Goal: Book appointment/travel/reservation

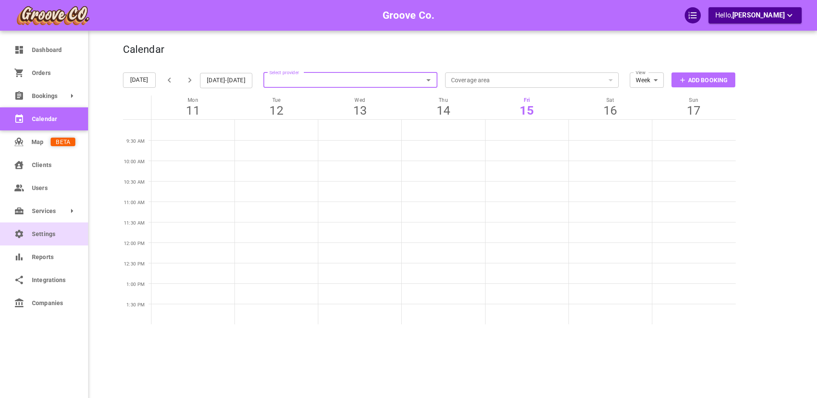
click at [47, 240] on link "Settings" at bounding box center [44, 233] width 88 height 23
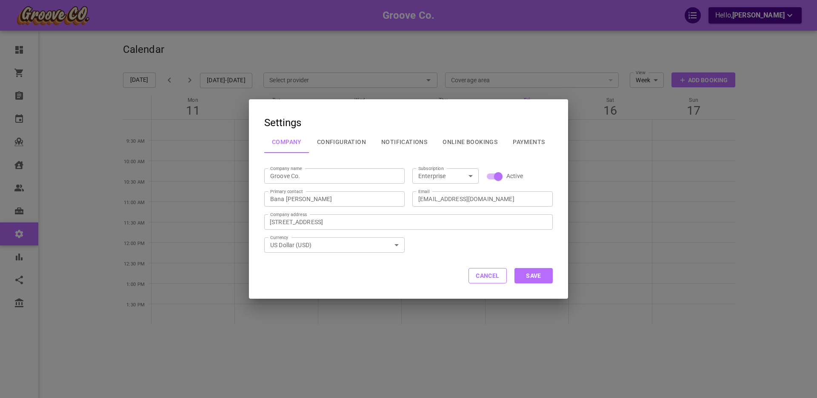
click at [338, 142] on button "Configuration" at bounding box center [342, 142] width 64 height 22
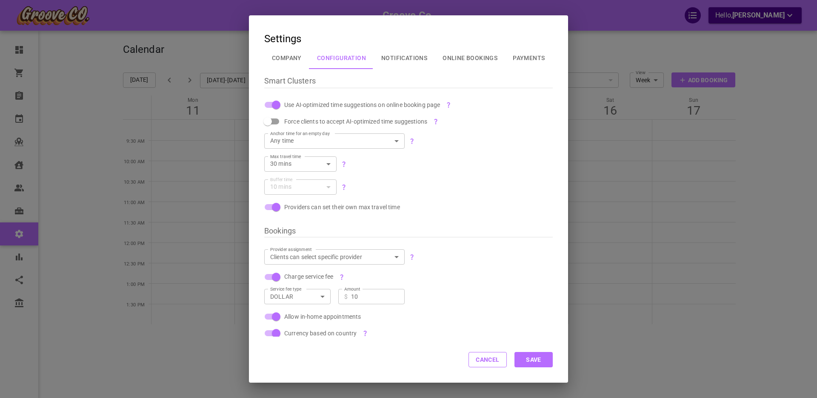
click at [457, 57] on button "Online Bookings" at bounding box center [470, 58] width 70 height 22
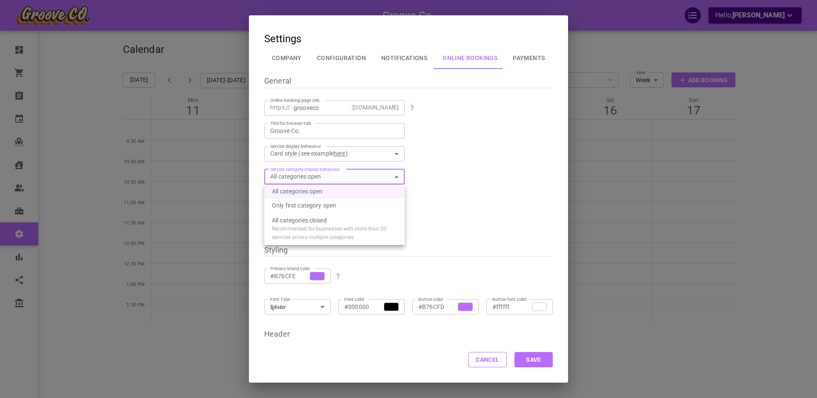
click at [311, 177] on body "Groove Co. Hello, Boris Sandford Dashboard Orders Bookings Calendar Map Clients…" at bounding box center [408, 225] width 817 height 450
click at [452, 179] on div at bounding box center [408, 199] width 817 height 398
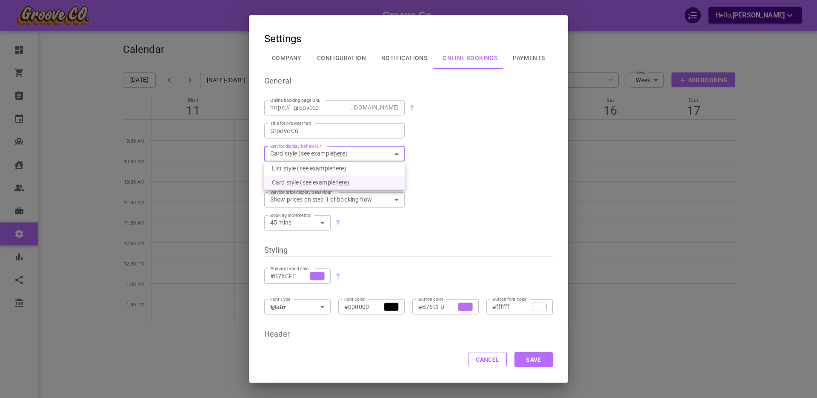
click at [343, 153] on body "Groove Co. Hello, Boris Sandford Dashboard Orders Bookings Calendar Map Clients…" at bounding box center [408, 225] width 817 height 450
click at [343, 169] on span "here" at bounding box center [339, 168] width 12 height 14
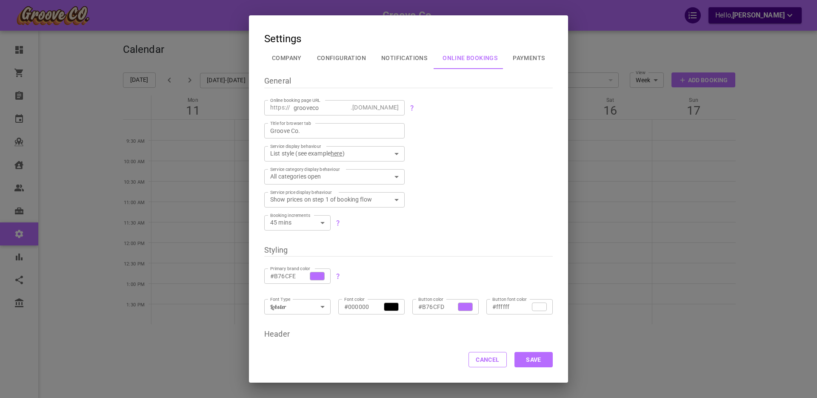
type input "LIST"
click at [276, 82] on span "General" at bounding box center [277, 80] width 27 height 9
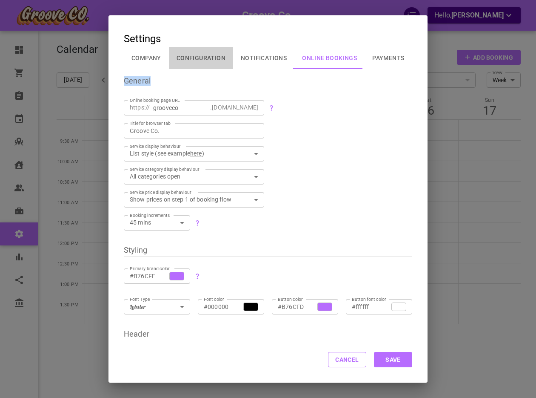
click at [187, 57] on button "Configuration" at bounding box center [201, 58] width 64 height 22
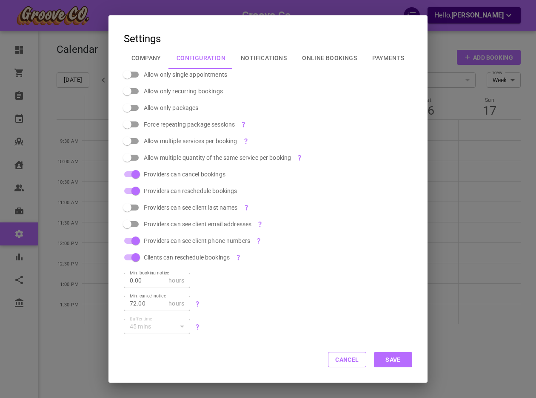
scroll to position [267, 0]
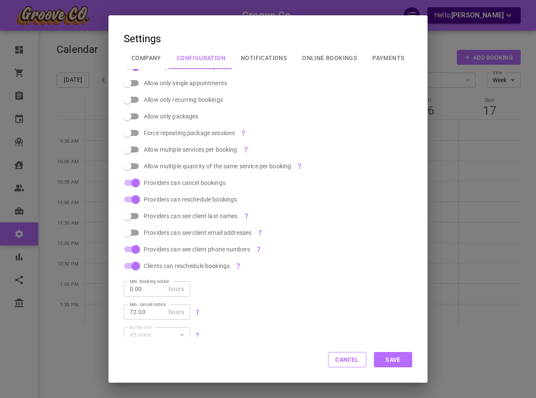
click at [324, 57] on button "Online Bookings" at bounding box center [330, 58] width 70 height 22
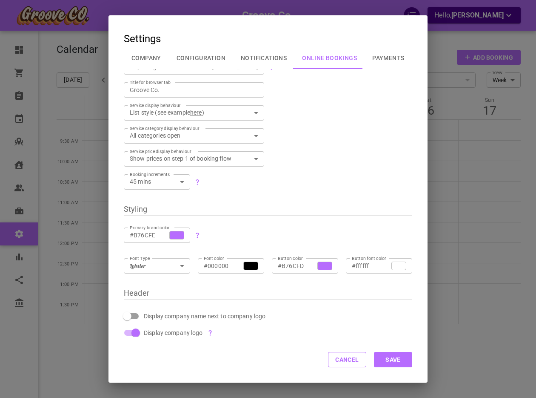
scroll to position [0, 0]
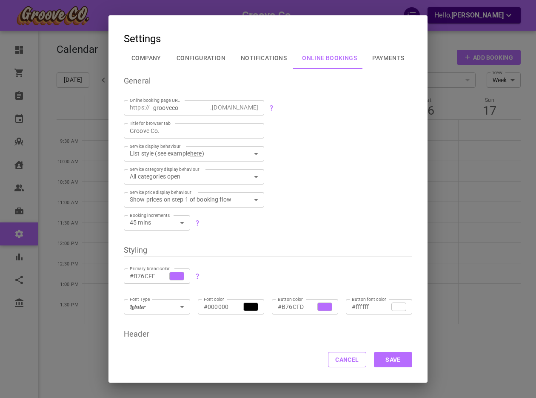
click at [189, 65] on button "Configuration" at bounding box center [201, 58] width 64 height 22
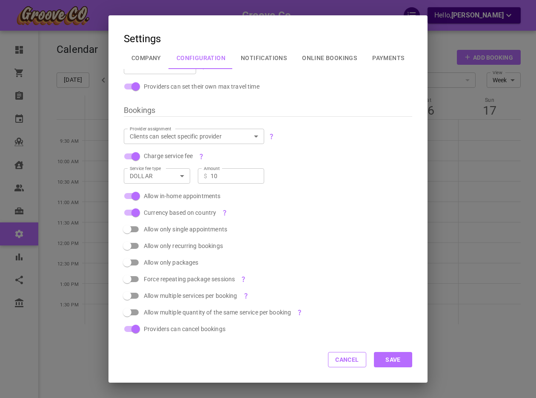
scroll to position [323, 0]
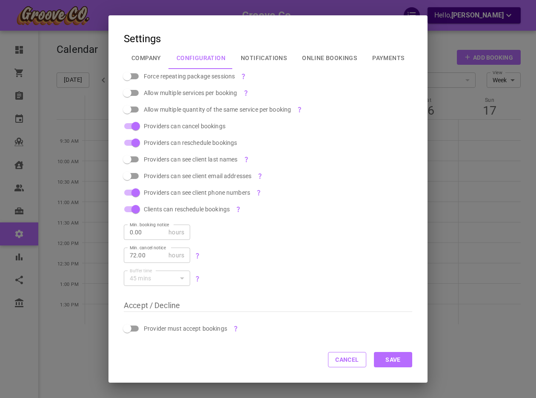
click at [157, 326] on span "Provider must accept bookings" at bounding box center [185, 328] width 83 height 9
click at [152, 326] on input "Provider must accept bookings" at bounding box center [127, 328] width 49 height 16
checkbox input "true"
checkbox input "false"
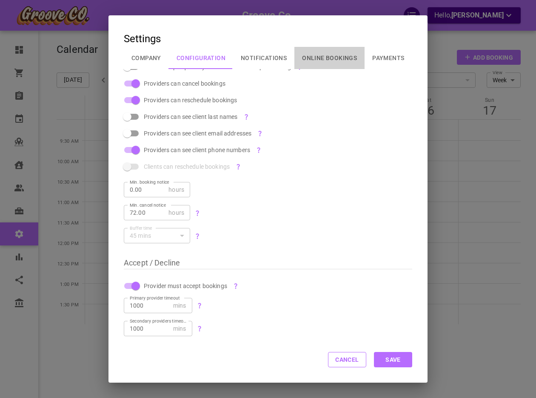
click at [324, 57] on button "Online Bookings" at bounding box center [330, 58] width 70 height 22
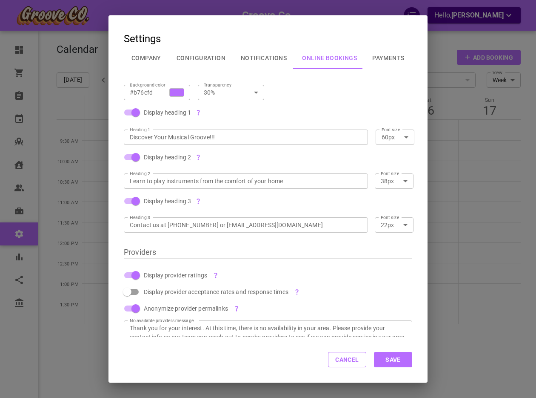
scroll to position [522, 0]
drag, startPoint x: 271, startPoint y: 59, endPoint x: 330, endPoint y: 397, distance: 343.7
click at [271, 59] on button "Notifications" at bounding box center [263, 58] width 61 height 22
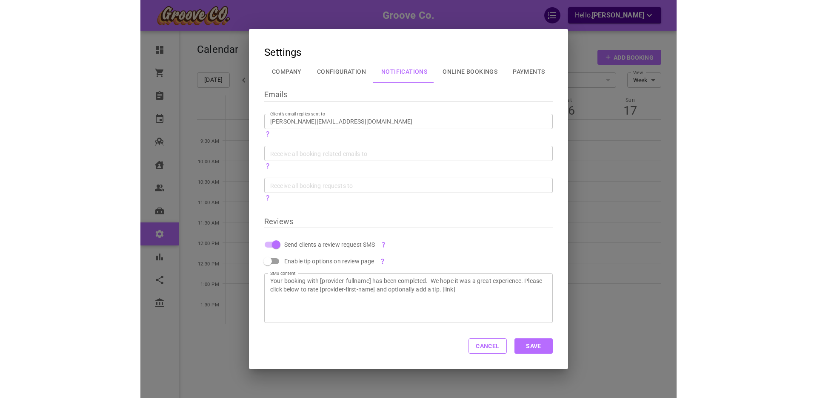
scroll to position [0, 0]
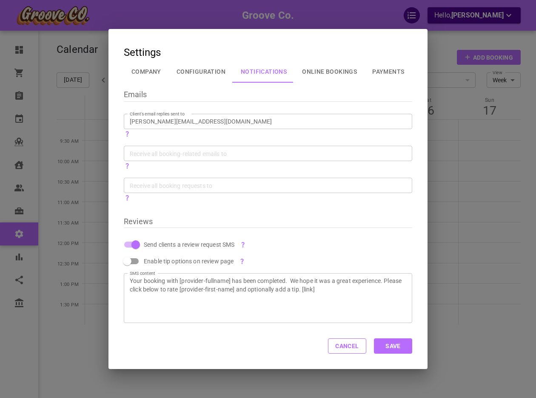
click at [148, 72] on button "Company" at bounding box center [146, 71] width 45 height 22
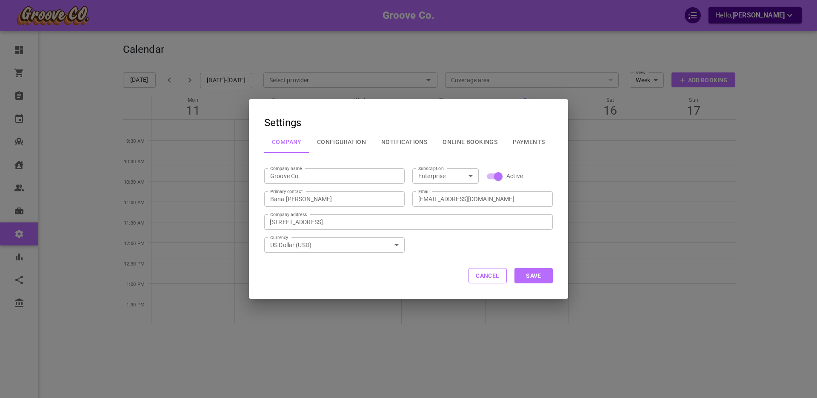
click at [493, 278] on button "Cancel" at bounding box center [488, 275] width 38 height 15
click at [476, 274] on button "Cancel" at bounding box center [488, 275] width 38 height 15
click at [480, 275] on button "Cancel" at bounding box center [488, 275] width 38 height 15
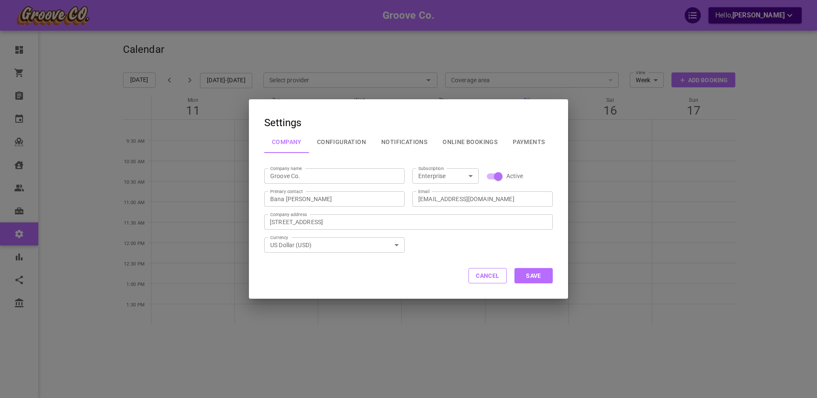
click at [480, 276] on button "Cancel" at bounding box center [488, 275] width 38 height 15
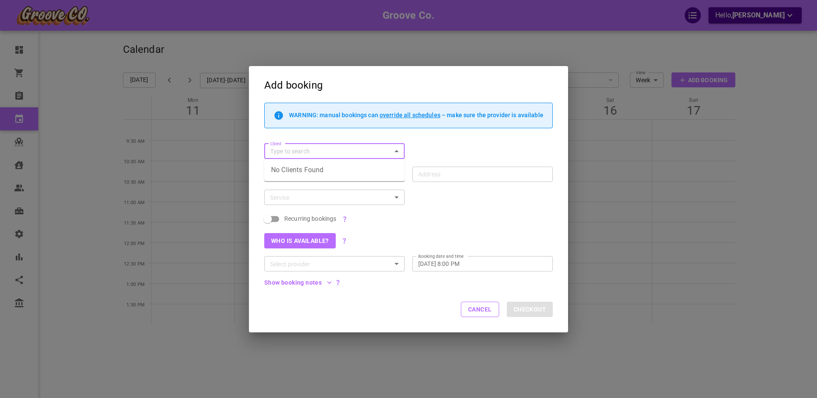
click at [295, 152] on input "Client" at bounding box center [327, 151] width 121 height 11
click at [324, 169] on p "[PERSON_NAME]" at bounding box center [334, 168] width 127 height 6
type input "[PERSON_NAME]"
type input "[STREET_ADDRESS]"
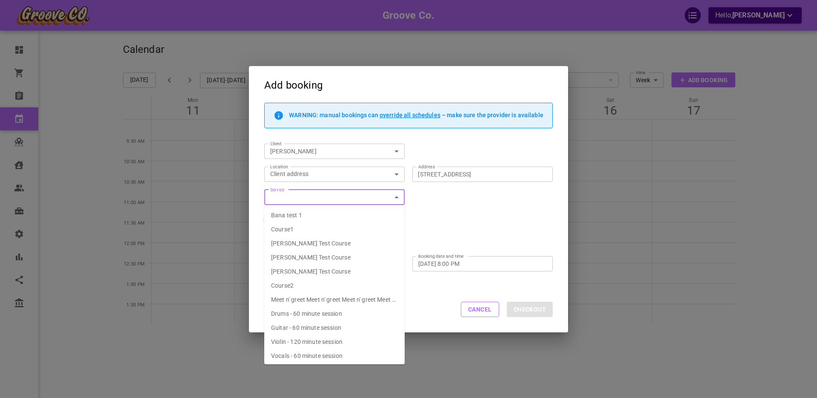
click at [307, 194] on input "Service" at bounding box center [327, 197] width 121 height 11
click at [311, 311] on span "Drums - 60 minute session" at bounding box center [306, 313] width 71 height 7
type input "Drums - 60 minute session"
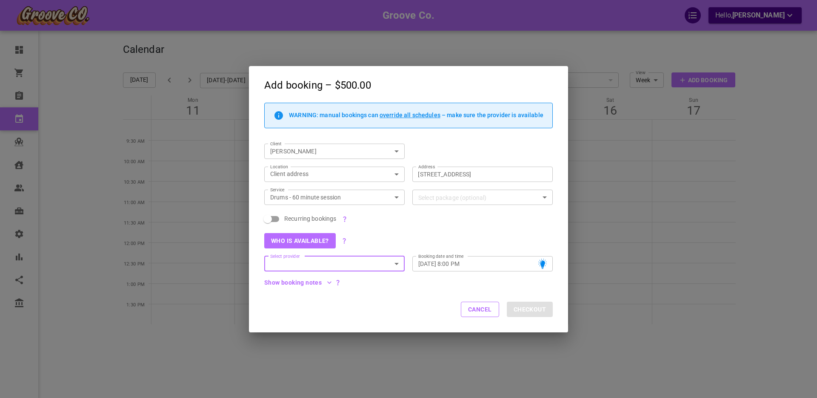
click at [441, 196] on div "Select package (optional) Select package (optional)" at bounding box center [483, 196] width 140 height 15
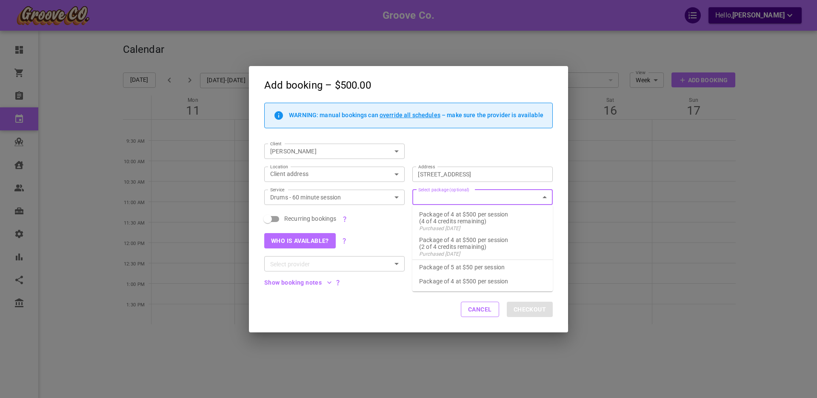
click at [446, 265] on p "Package of 5 at $50 per session" at bounding box center [482, 267] width 127 height 7
checkbox input "true"
type input "Package of 5 at $50 per session"
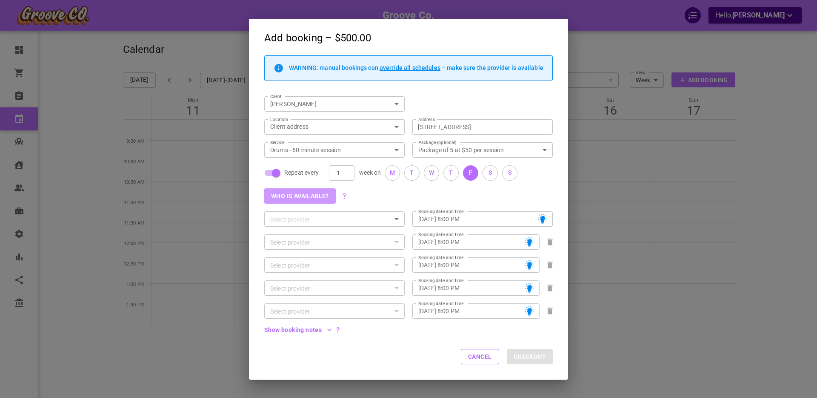
click at [314, 197] on button "Who is available?" at bounding box center [300, 195] width 72 height 15
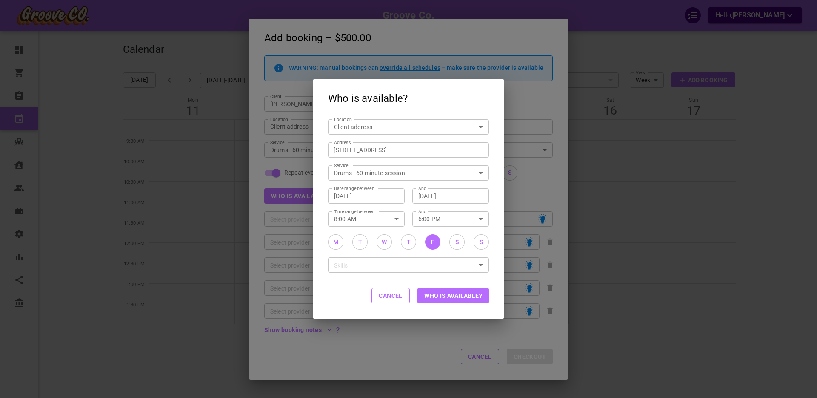
click at [454, 298] on button "Who is available?" at bounding box center [454, 295] width 72 height 15
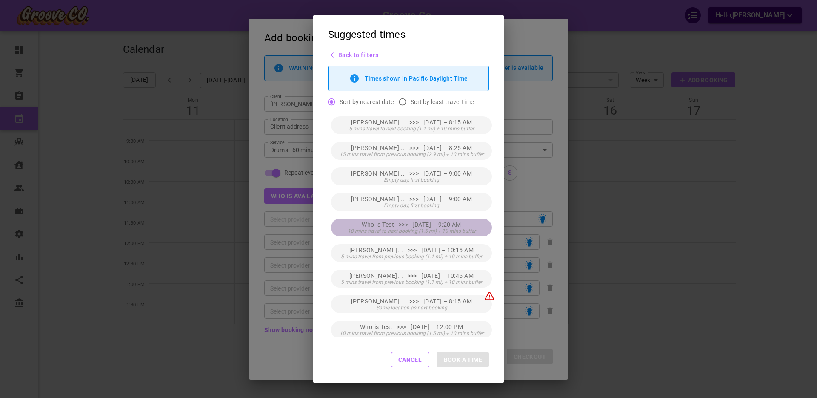
click at [470, 230] on span "10 mins travel to next booking (1.5 mi) + 10 mins buffer" at bounding box center [412, 231] width 128 height 6
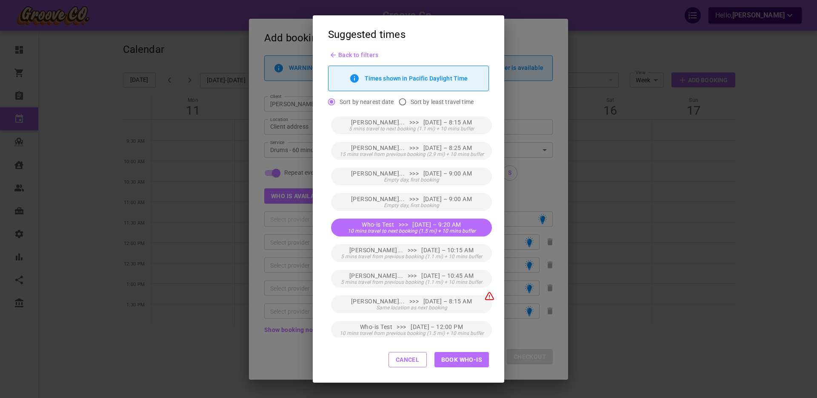
click at [471, 362] on button "Book Who-is" at bounding box center [462, 359] width 54 height 15
type input "Who-is Test"
type input "[DATE] 9:20 AM"
type input "Who-is Test"
type input "[DATE] 9:20 AM"
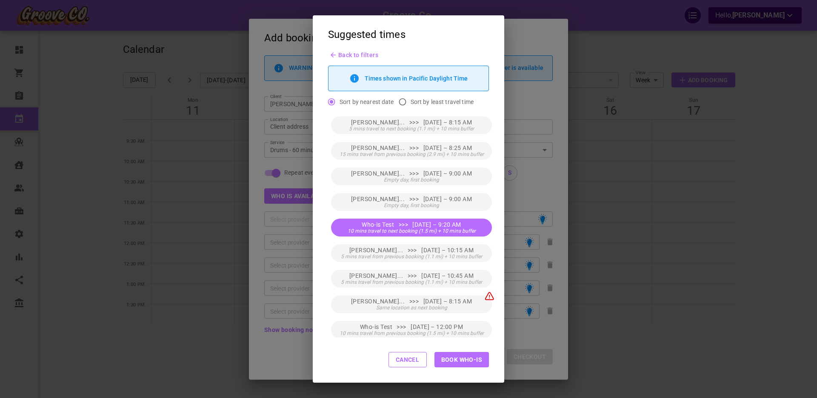
type input "Who-is Test"
type input "[DATE] 9:20 AM"
type input "Who-is Test"
type input "[DATE] 9:20 AM"
type input "Who-is Test"
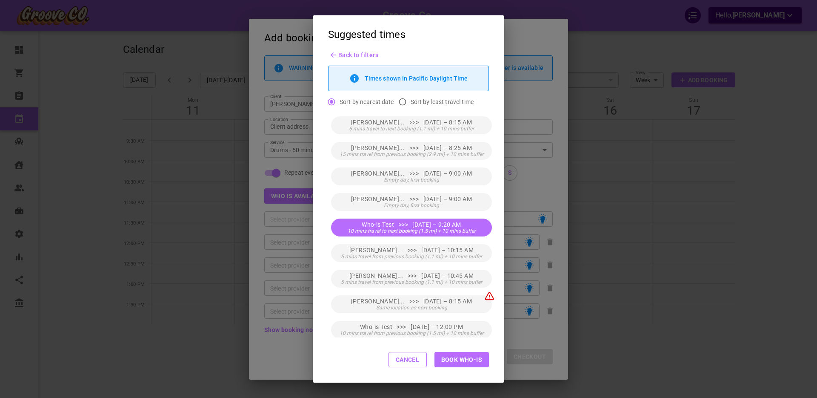
type input "[DATE] 9:20 AM"
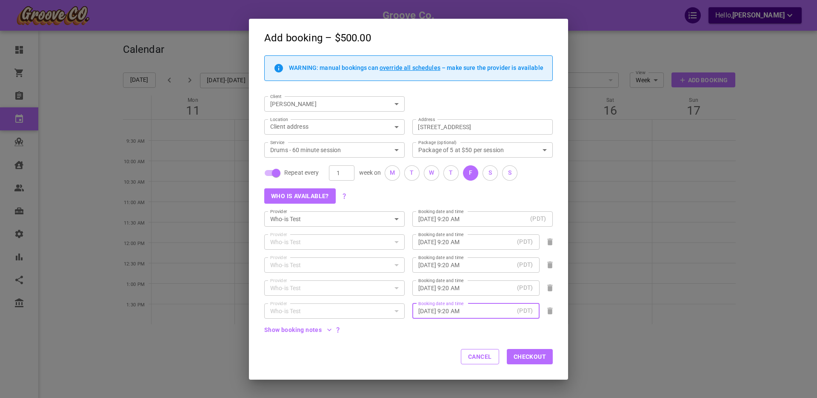
click at [294, 172] on span "Repeat every" at bounding box center [301, 172] width 35 height 9
click at [294, 172] on input "Repeat every" at bounding box center [276, 173] width 49 height 16
checkbox input "false"
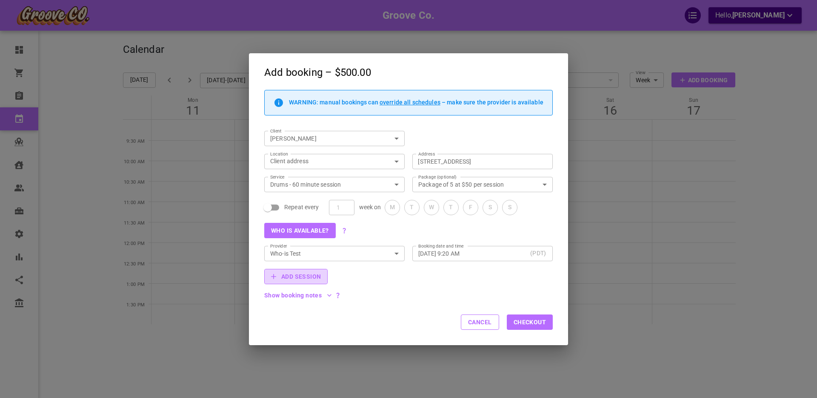
click at [296, 278] on button "Add Session" at bounding box center [295, 276] width 63 height 15
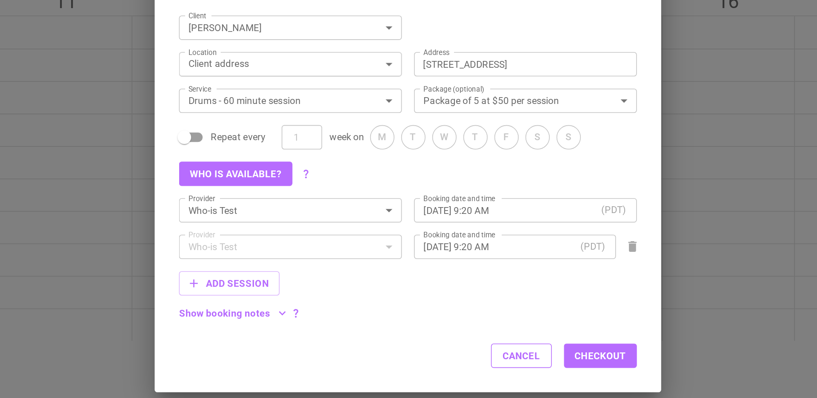
click at [406, 286] on div "Add Session" at bounding box center [405, 283] width 296 height 23
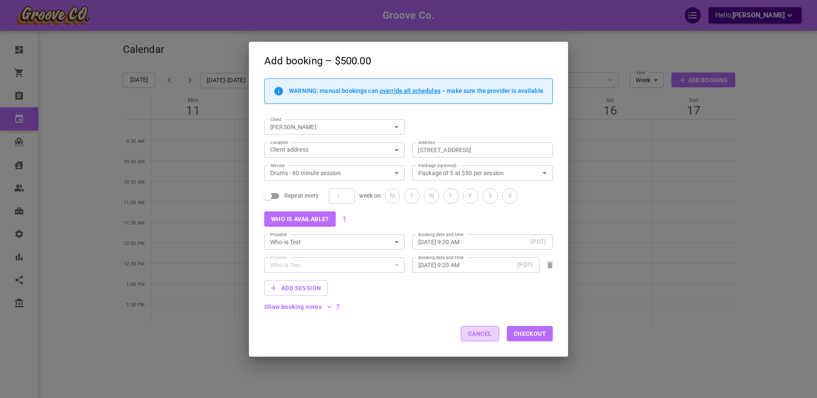
drag, startPoint x: 485, startPoint y: 330, endPoint x: 457, endPoint y: 330, distance: 27.7
click at [485, 331] on button "Cancel" at bounding box center [480, 333] width 38 height 15
